Goal: Information Seeking & Learning: Check status

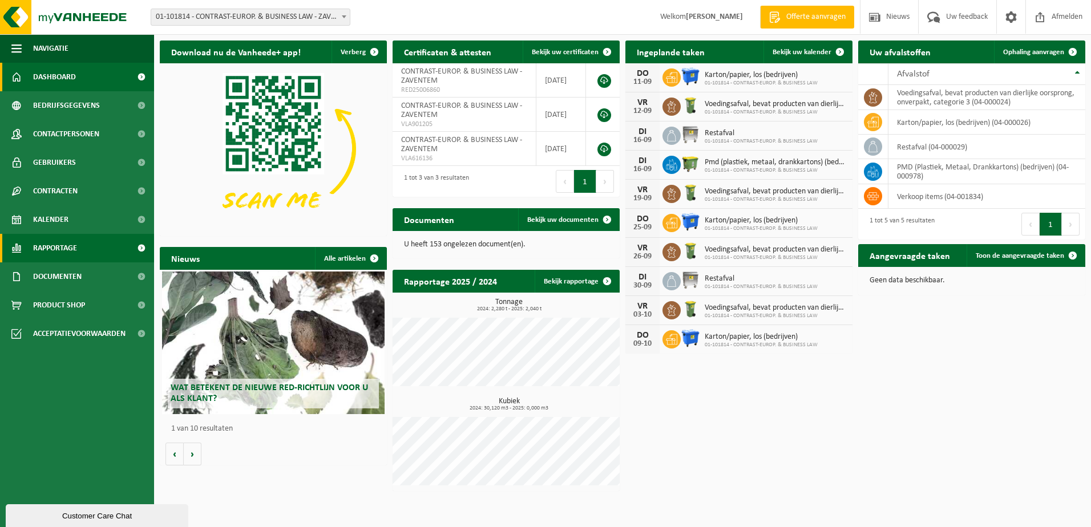
click at [56, 244] on span "Rapportage" at bounding box center [55, 248] width 44 height 29
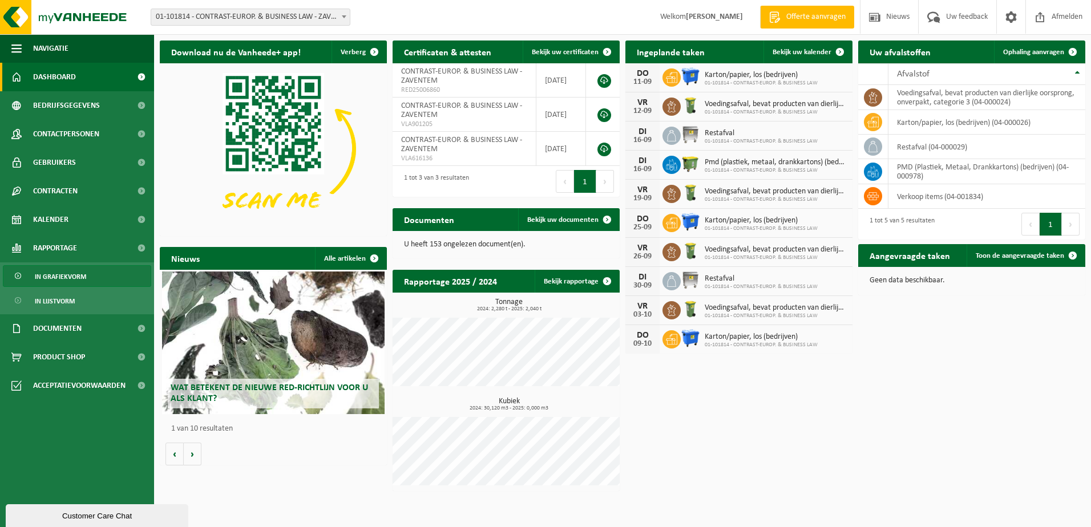
click at [68, 278] on span "In grafiekvorm" at bounding box center [60, 277] width 51 height 22
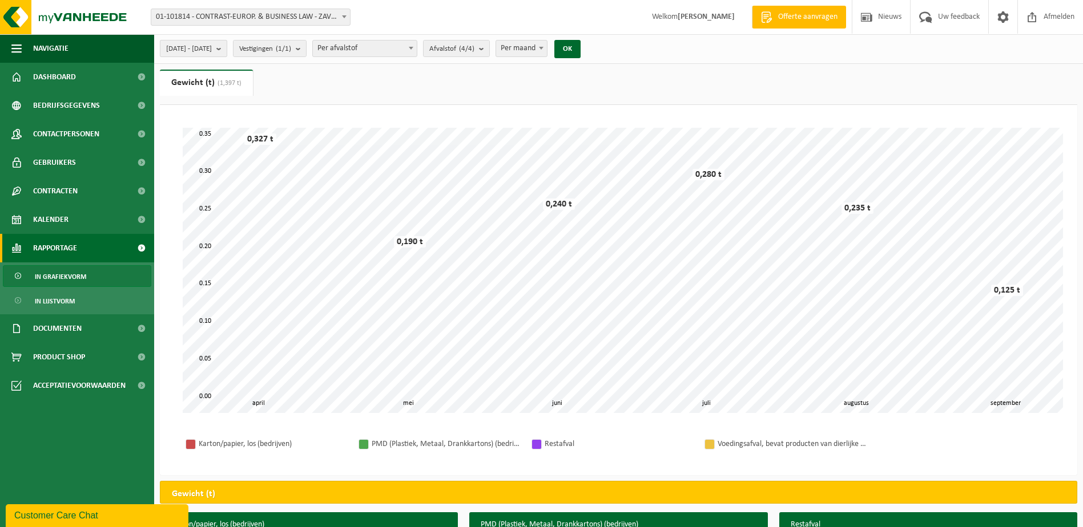
click at [227, 47] on b "submit" at bounding box center [221, 49] width 10 height 16
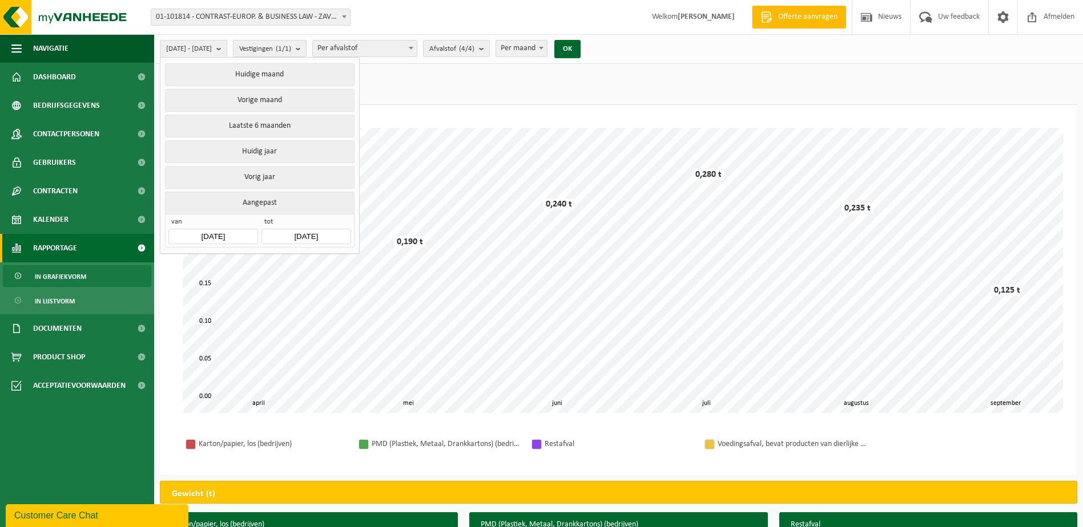
click at [242, 232] on input "[DATE]" at bounding box center [212, 236] width 89 height 15
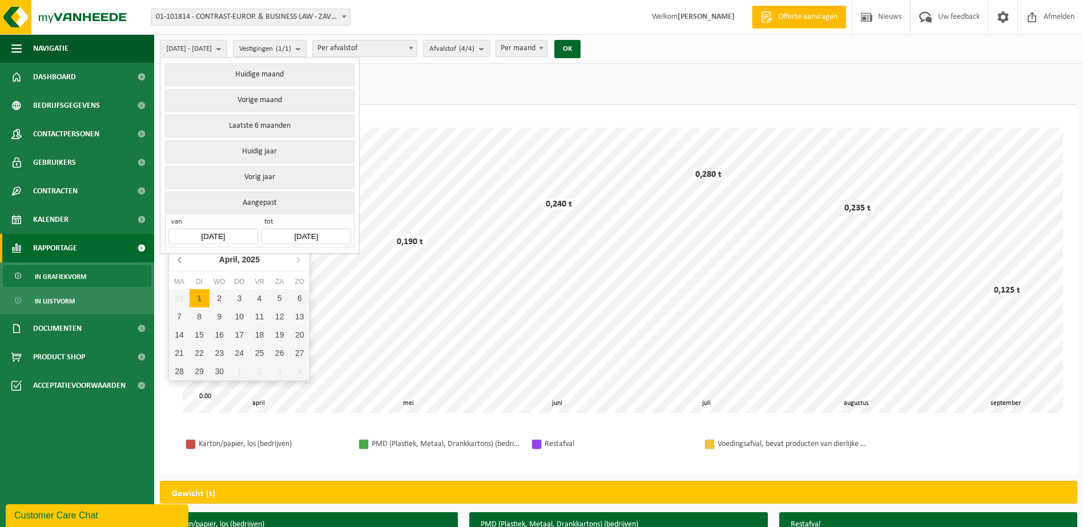
click at [183, 260] on icon at bounding box center [180, 260] width 18 height 18
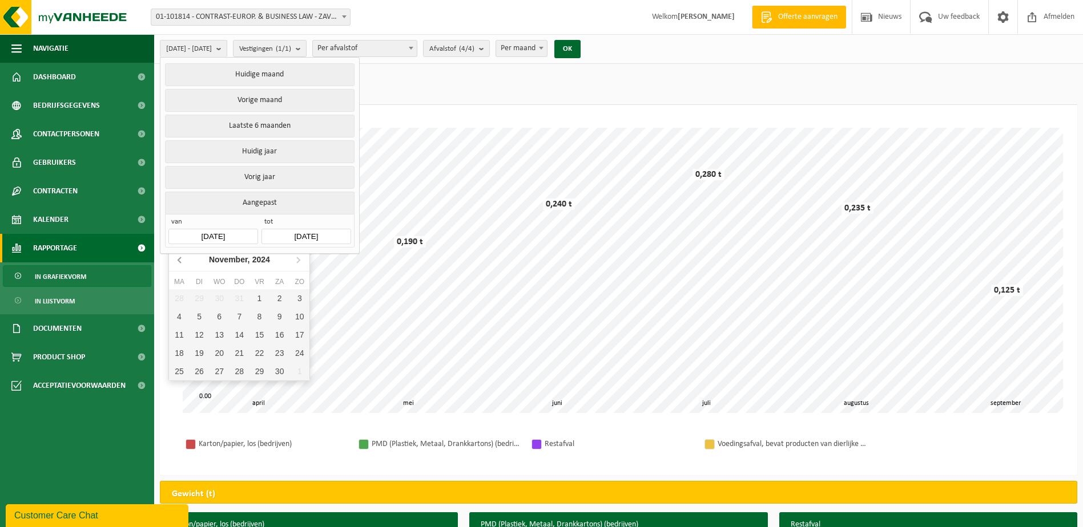
click at [183, 260] on icon at bounding box center [180, 260] width 18 height 18
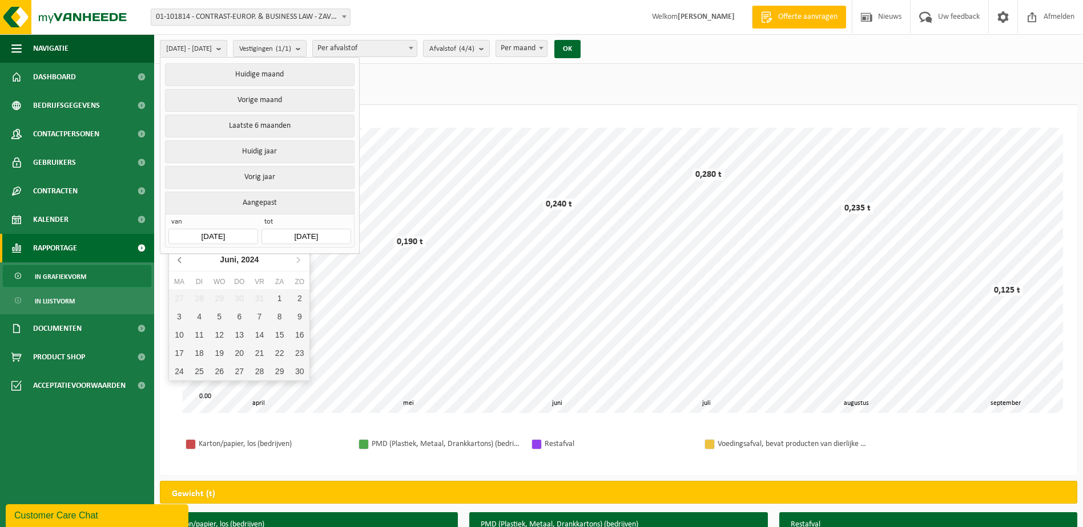
click at [183, 260] on icon at bounding box center [180, 260] width 18 height 18
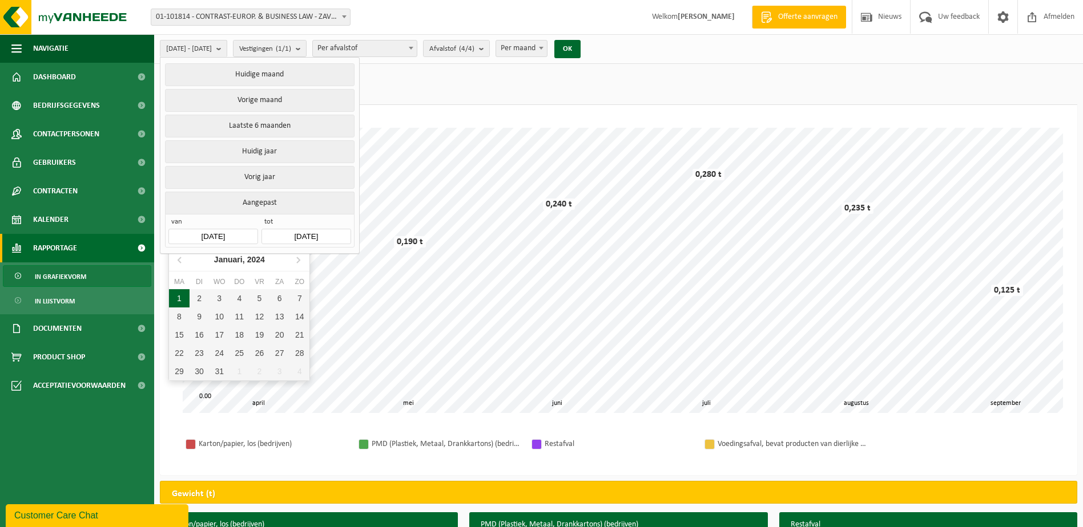
click at [185, 293] on div "1" at bounding box center [179, 298] width 20 height 18
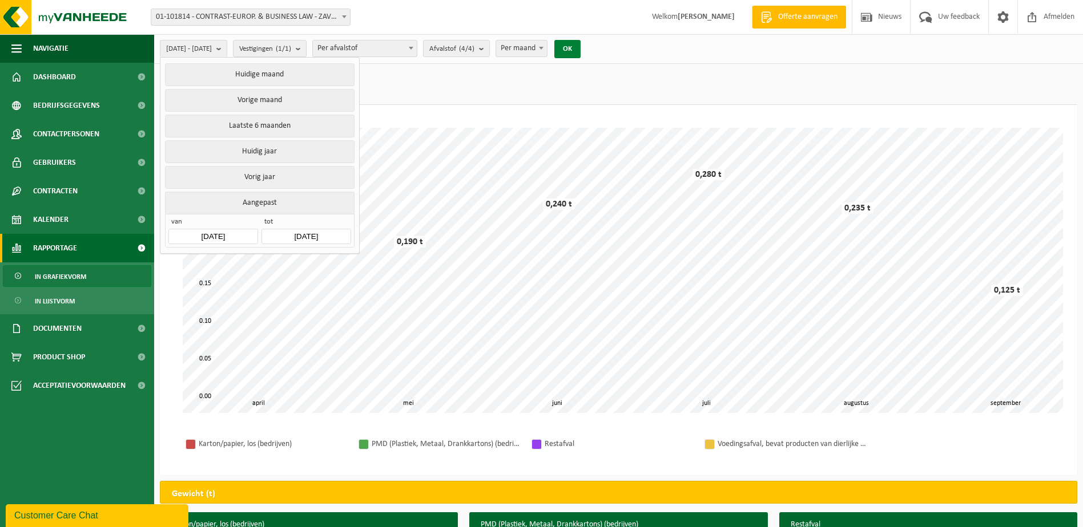
click at [580, 51] on button "OK" at bounding box center [567, 49] width 26 height 18
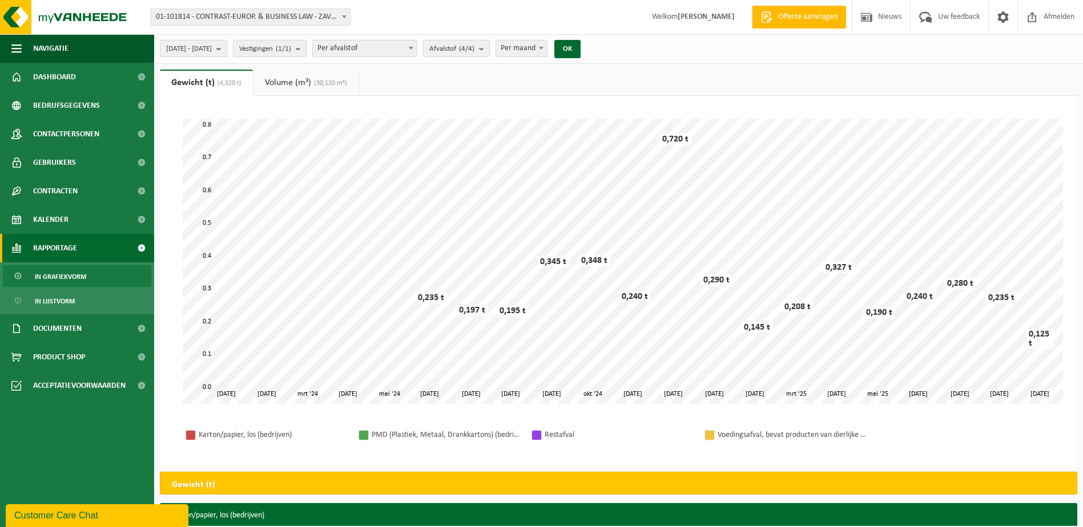
click at [227, 46] on b "submit" at bounding box center [221, 49] width 10 height 16
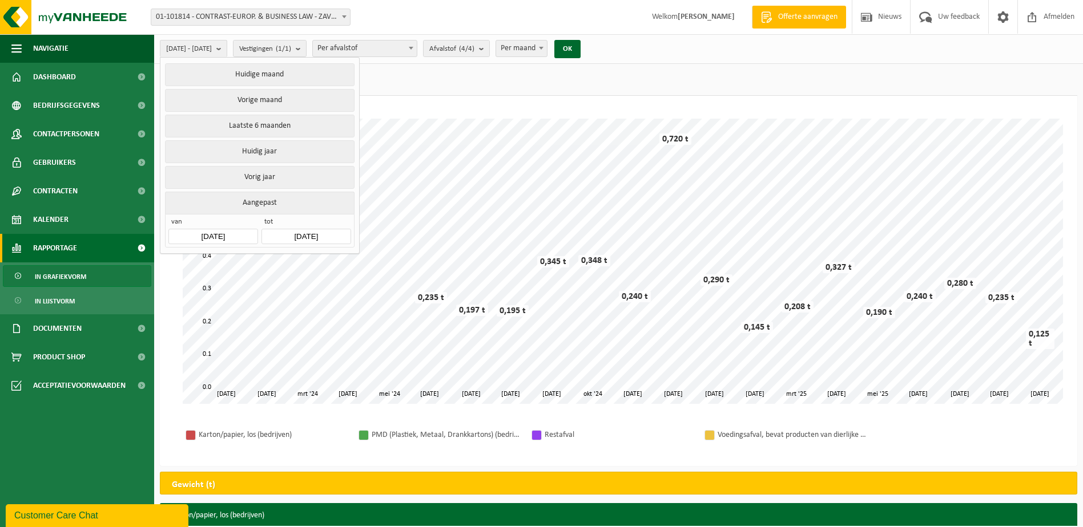
click at [224, 229] on input "2024-01-01" at bounding box center [212, 236] width 89 height 15
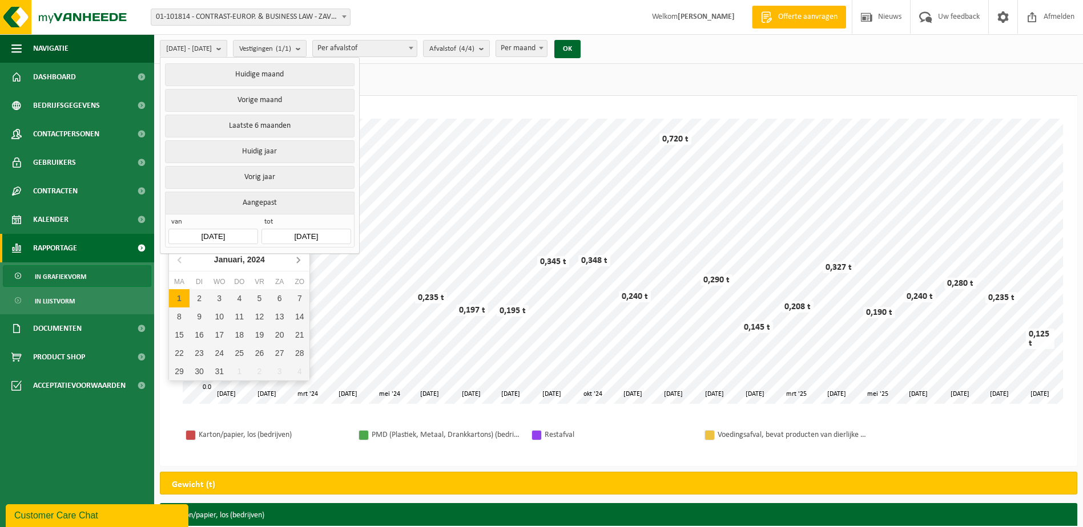
click at [297, 258] on icon at bounding box center [298, 260] width 3 height 6
click at [297, 259] on icon at bounding box center [298, 260] width 18 height 18
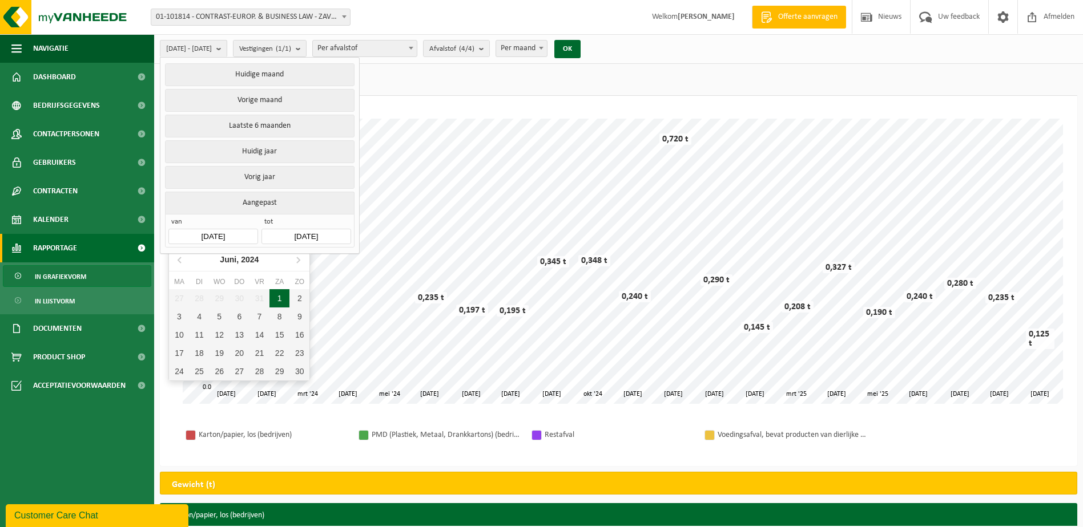
click at [280, 298] on div "1" at bounding box center [279, 298] width 20 height 18
type input "2024-06-01"
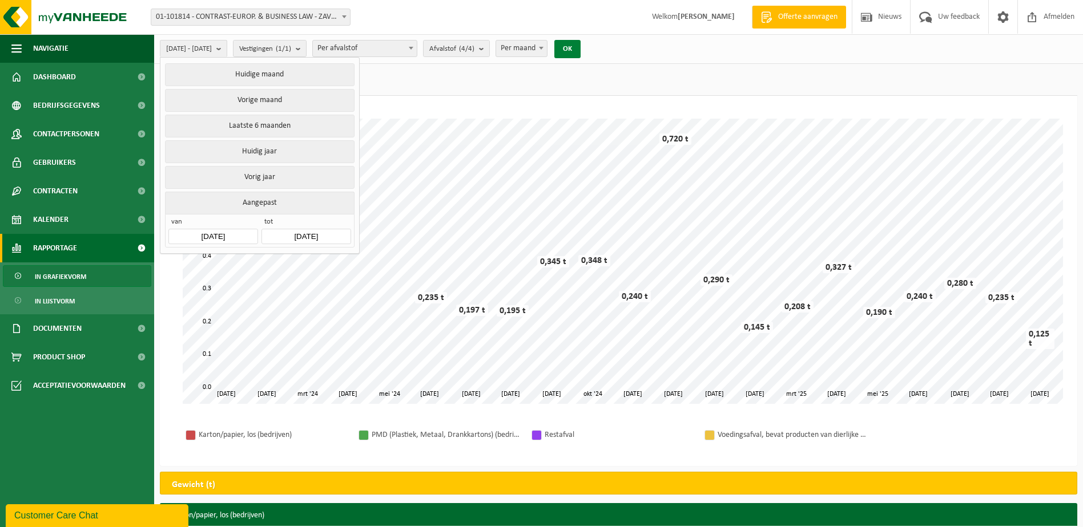
click at [580, 43] on button "OK" at bounding box center [567, 49] width 26 height 18
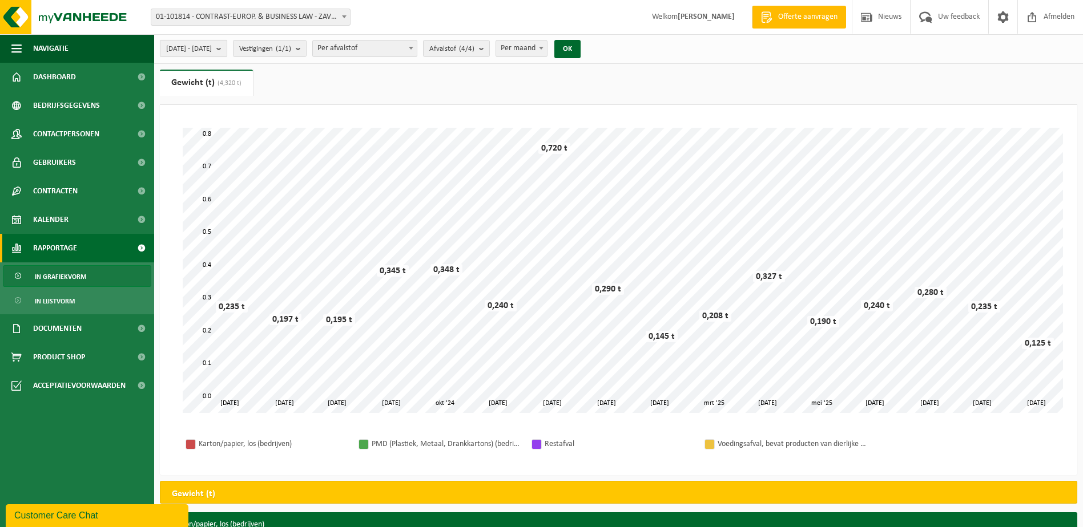
click at [212, 47] on span "2024-06-01 - 2025-09-11" at bounding box center [189, 49] width 46 height 17
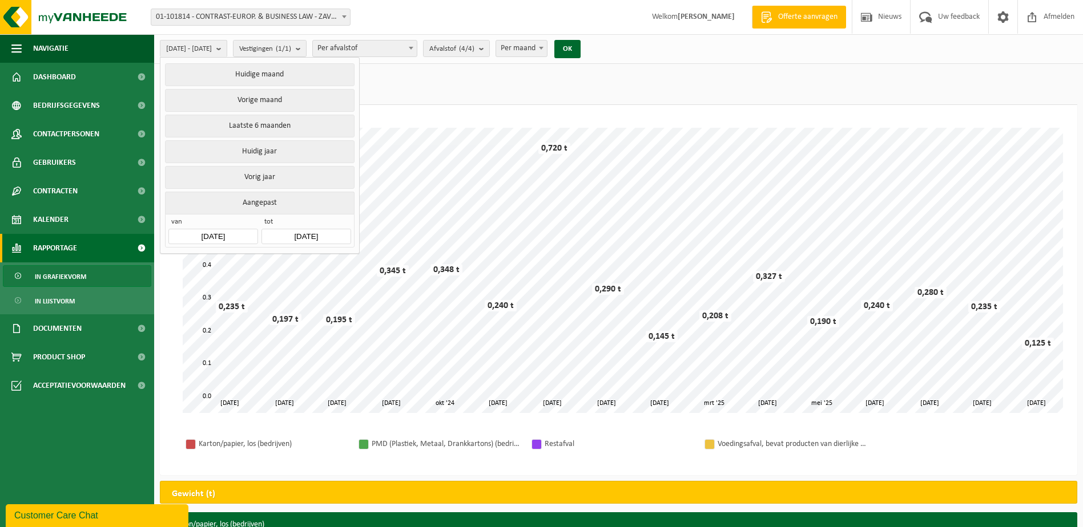
click at [314, 233] on input "2025-09-11" at bounding box center [305, 236] width 89 height 15
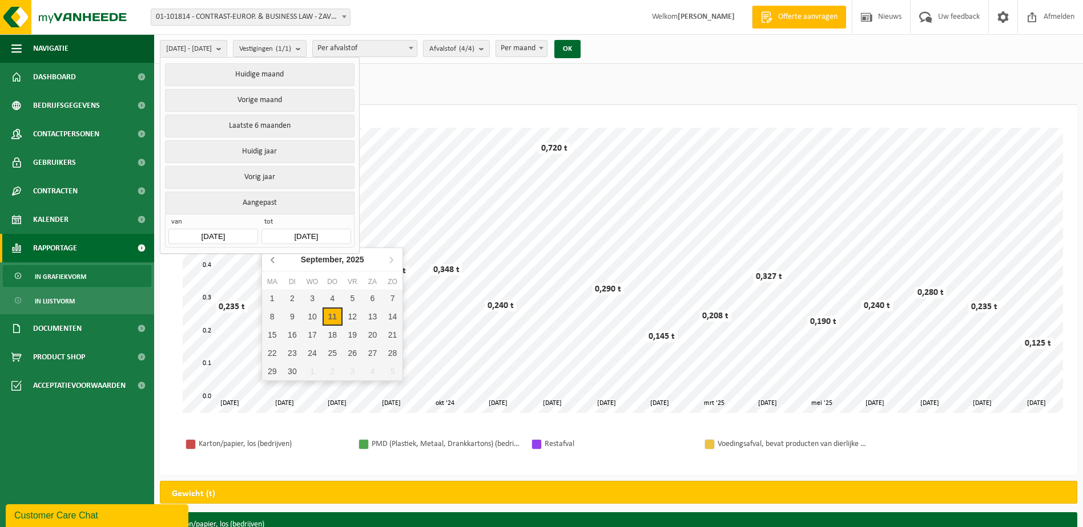
click at [273, 258] on icon at bounding box center [272, 260] width 3 height 6
click at [395, 369] on div "31" at bounding box center [392, 371] width 20 height 18
type input "2025-08-31"
type input "2024-06-01"
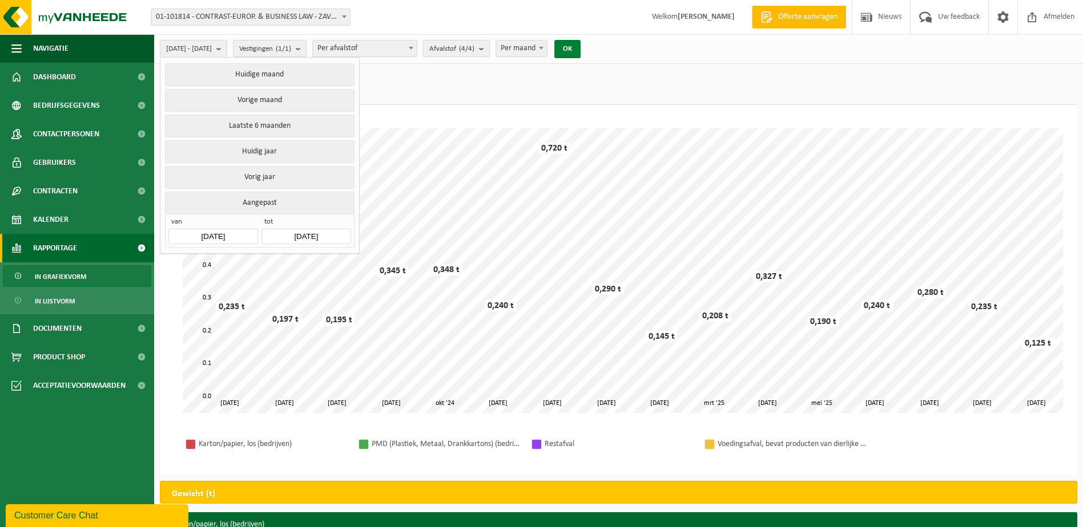
click at [580, 47] on button "OK" at bounding box center [567, 49] width 26 height 18
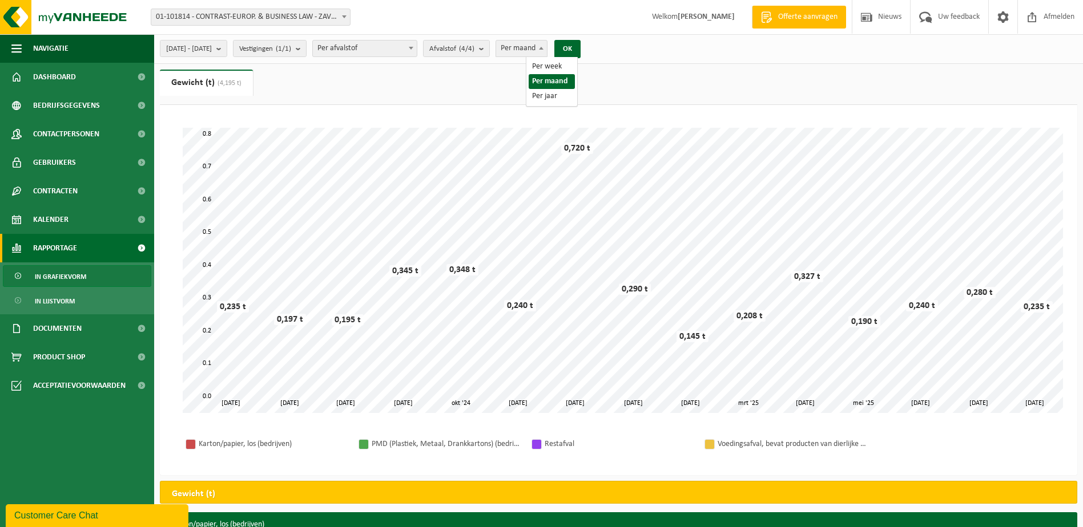
click at [547, 50] on span "Per maand" at bounding box center [521, 49] width 51 height 16
click at [580, 46] on button "OK" at bounding box center [567, 49] width 26 height 18
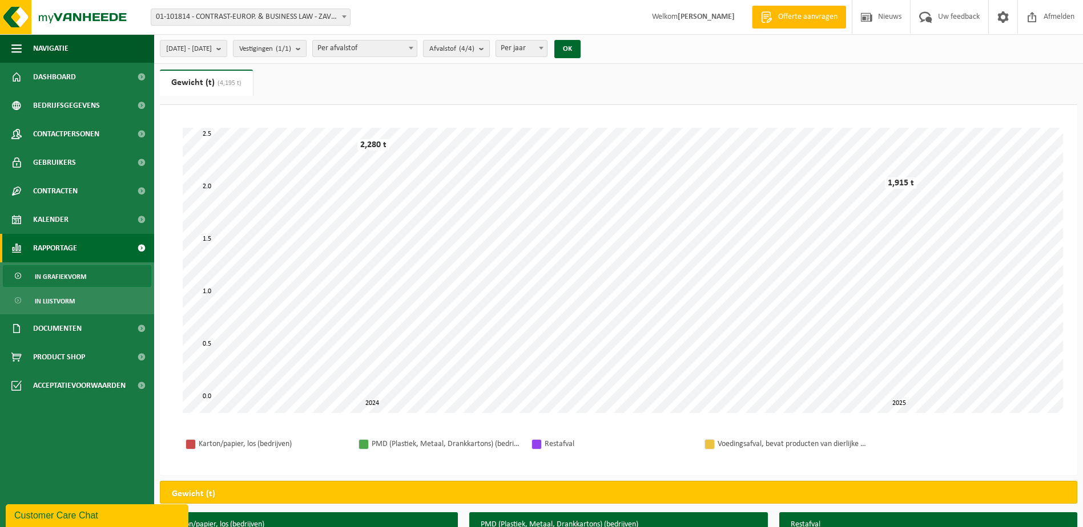
click at [474, 53] on span "Afvalstof (4/4)" at bounding box center [451, 49] width 45 height 17
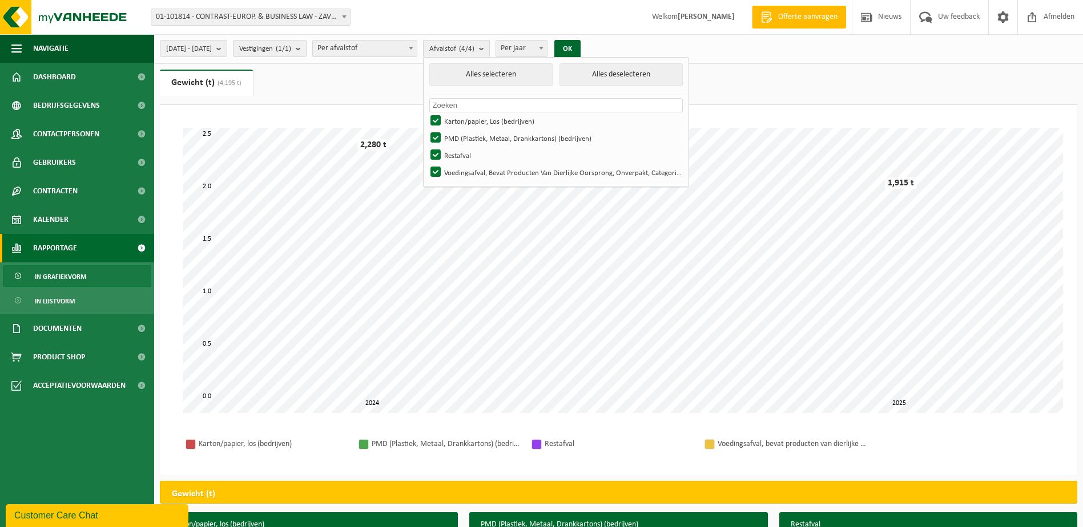
click at [490, 49] on button "Afvalstof (4/4)" at bounding box center [456, 48] width 67 height 17
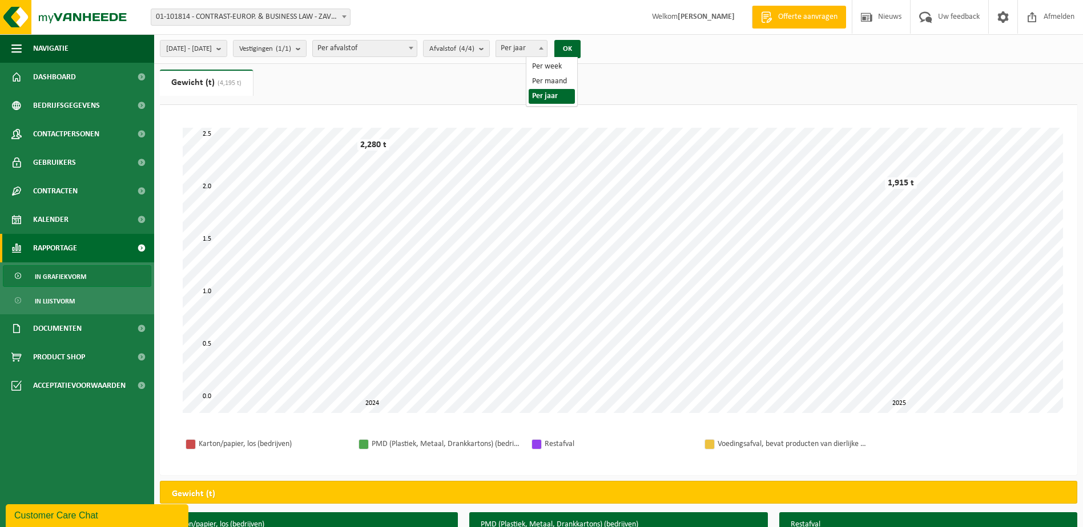
click at [544, 51] on span "Per jaar" at bounding box center [521, 49] width 51 height 16
click at [600, 62] on div "2024-06-01 - 2025-08-31 Huidige maand Vorige maand Laatste 6 maanden Huidig jaa…" at bounding box center [618, 49] width 929 height 30
click at [580, 51] on button "OK" at bounding box center [567, 49] width 26 height 18
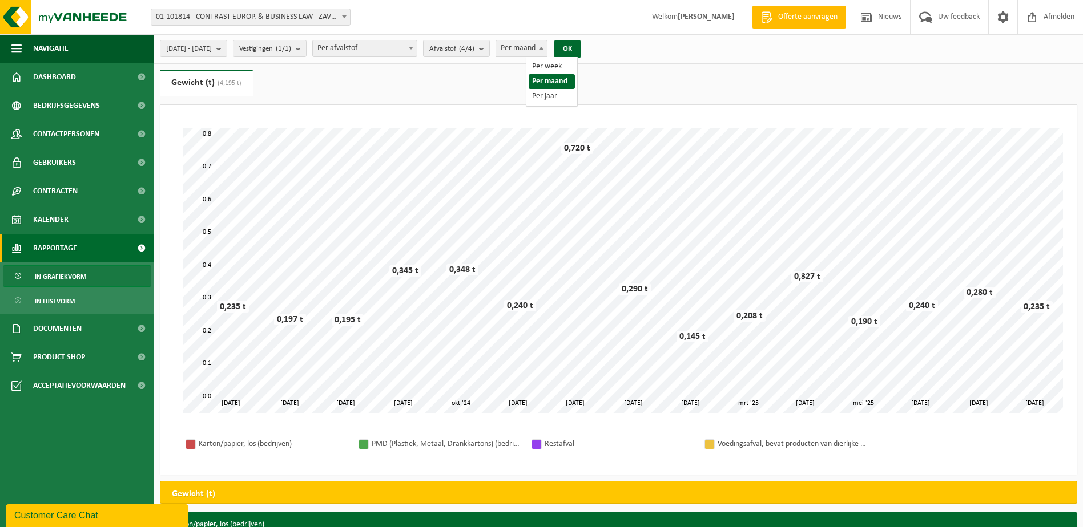
click at [530, 47] on span "Per maand" at bounding box center [521, 49] width 51 height 16
click at [580, 44] on button "OK" at bounding box center [567, 49] width 26 height 18
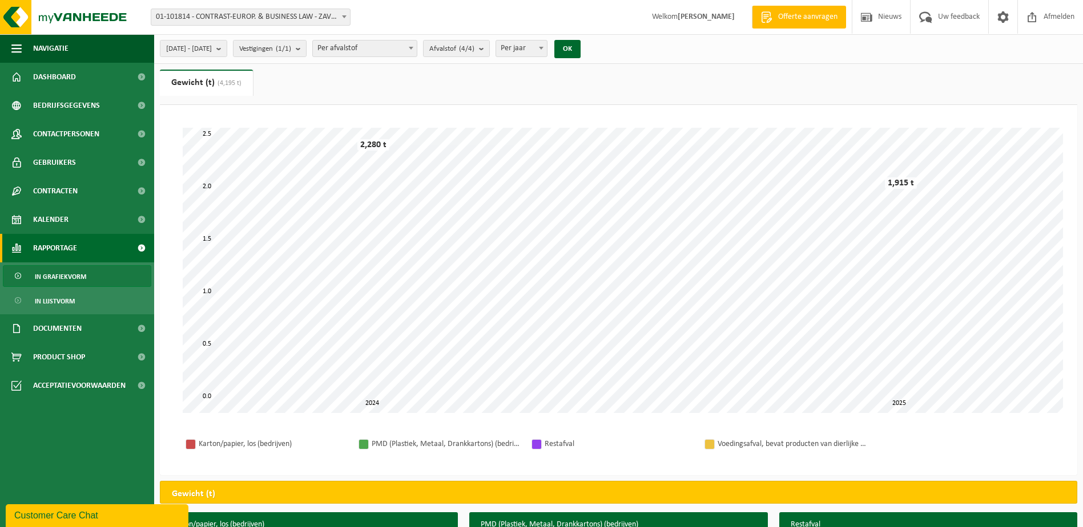
click at [547, 50] on span "Per jaar" at bounding box center [521, 49] width 51 height 16
click at [580, 45] on button "OK" at bounding box center [567, 49] width 26 height 18
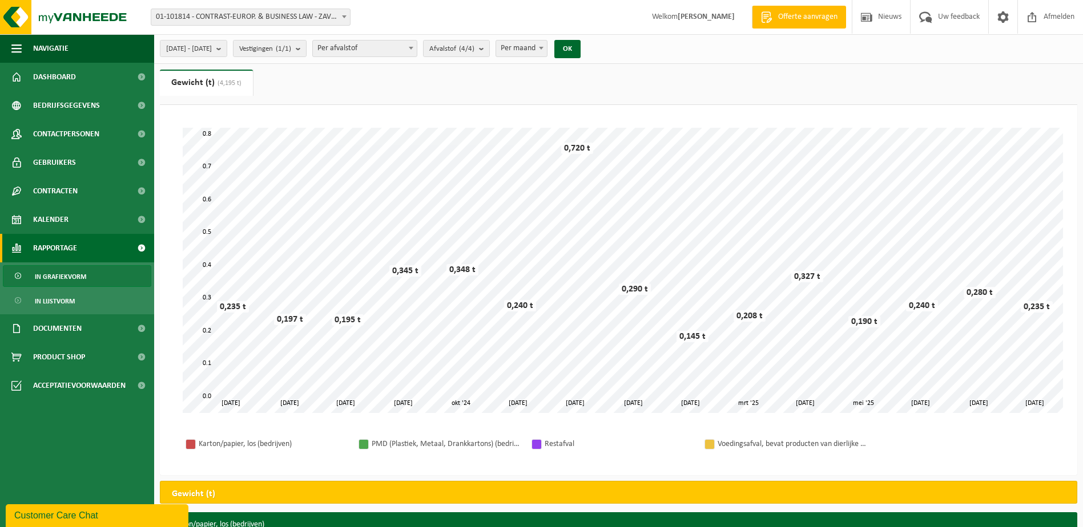
click at [543, 49] on b at bounding box center [541, 48] width 5 height 3
select select "3"
click at [580, 41] on button "OK" at bounding box center [567, 49] width 26 height 18
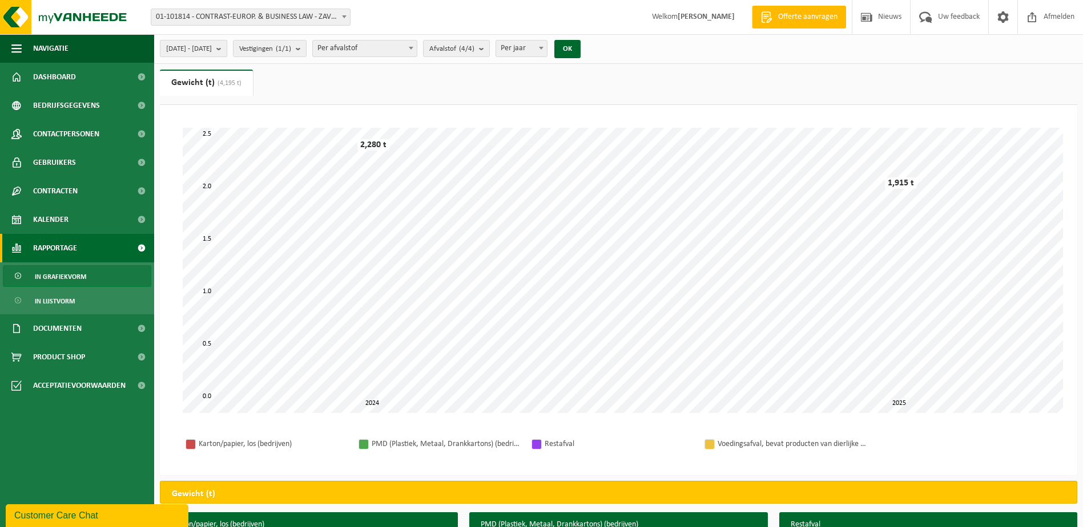
click at [212, 49] on span "2024-06-01 - 2025-08-31" at bounding box center [189, 49] width 46 height 17
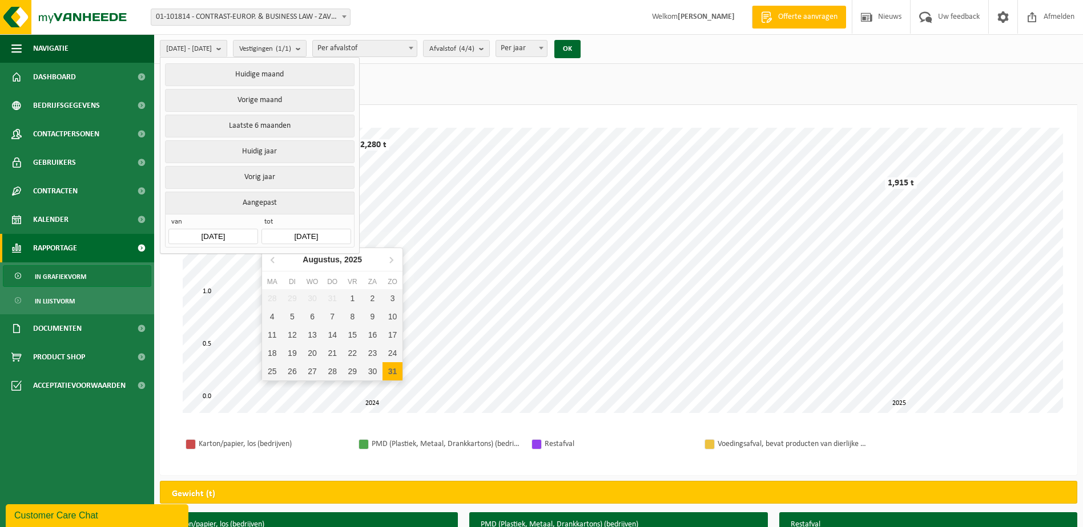
click at [320, 229] on input "2025-08-31" at bounding box center [305, 236] width 89 height 15
click at [271, 264] on icon at bounding box center [273, 260] width 18 height 18
click at [332, 374] on div "31" at bounding box center [332, 371] width 20 height 18
type input "2025-07-31"
type input "2024-06-01"
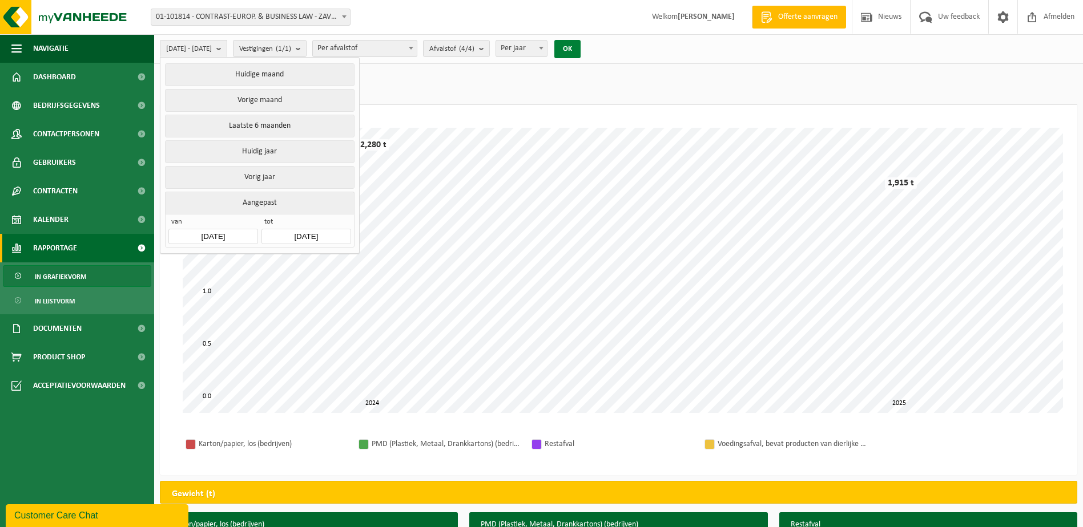
click at [580, 50] on button "OK" at bounding box center [567, 49] width 26 height 18
